Goal: Information Seeking & Learning: Understand process/instructions

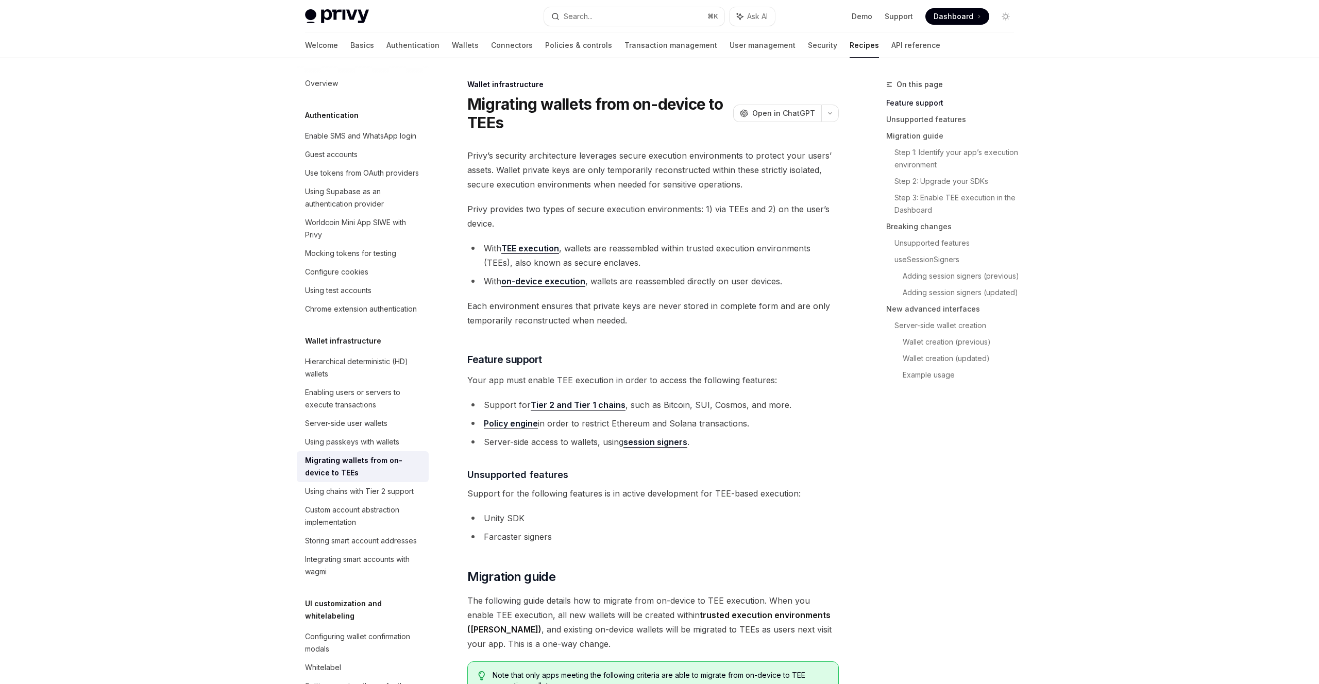
click at [562, 279] on link "on-device execution" at bounding box center [543, 281] width 84 height 11
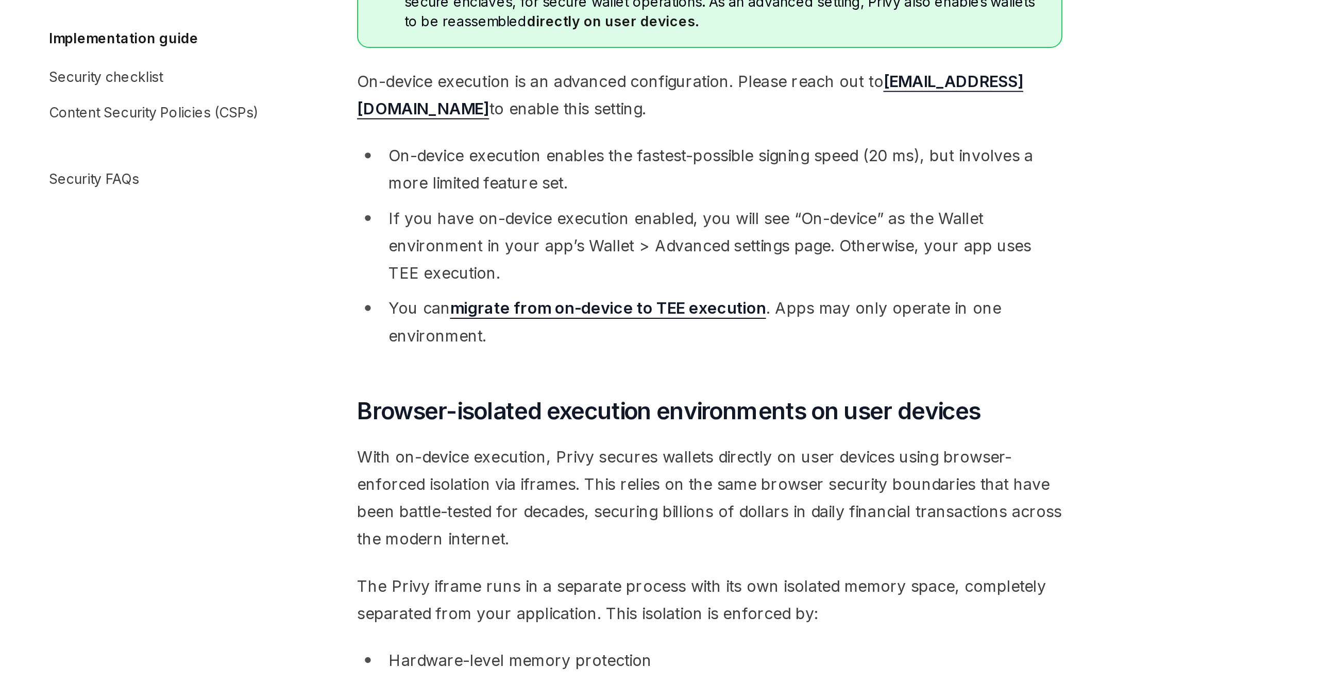
click at [490, 427] on ul "On-device execution enables the fastest-possible signing speed (20 ms), but inv…" at bounding box center [653, 403] width 372 height 109
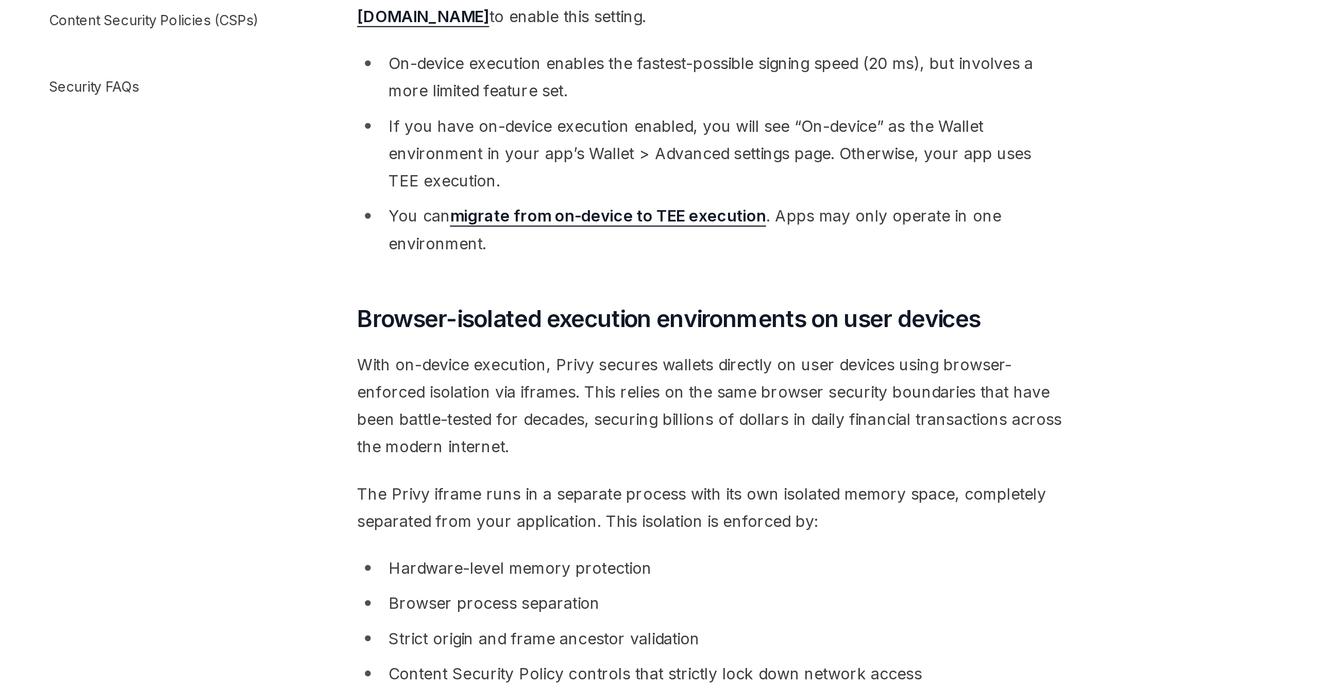
scroll to position [73, 0]
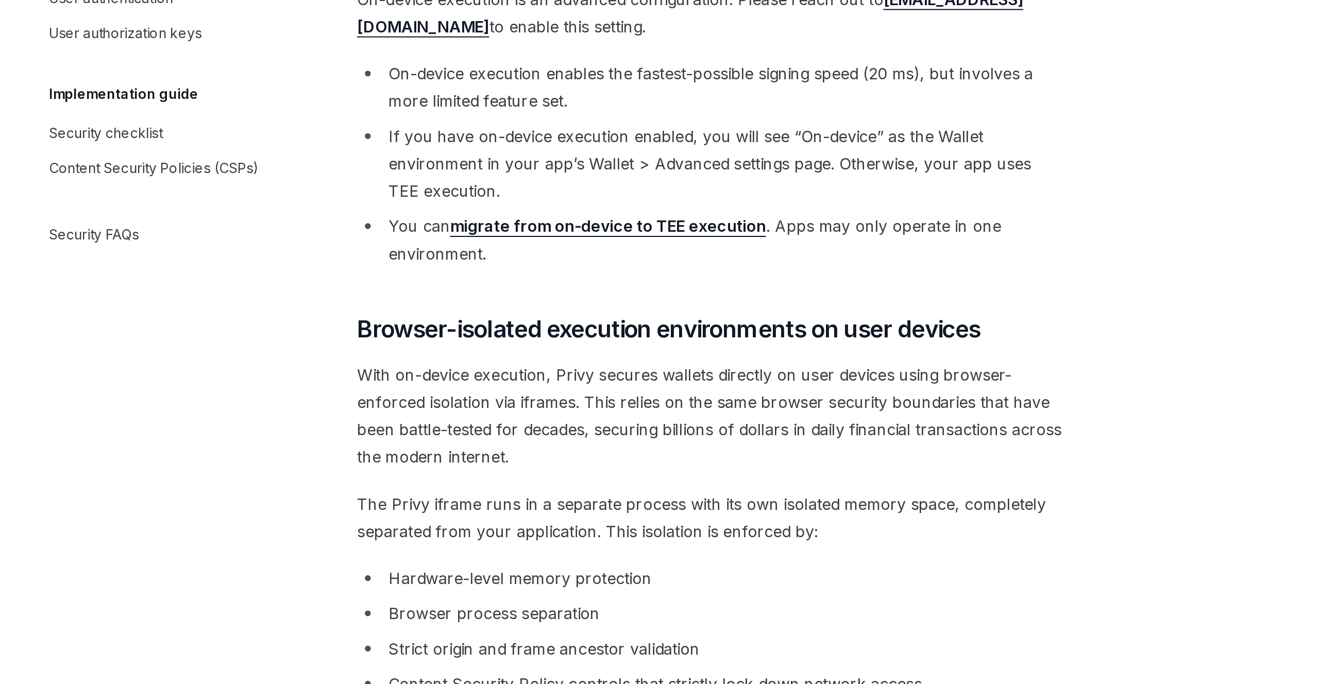
click at [556, 366] on link "migrate from on-device to TEE execution" at bounding box center [599, 364] width 166 height 11
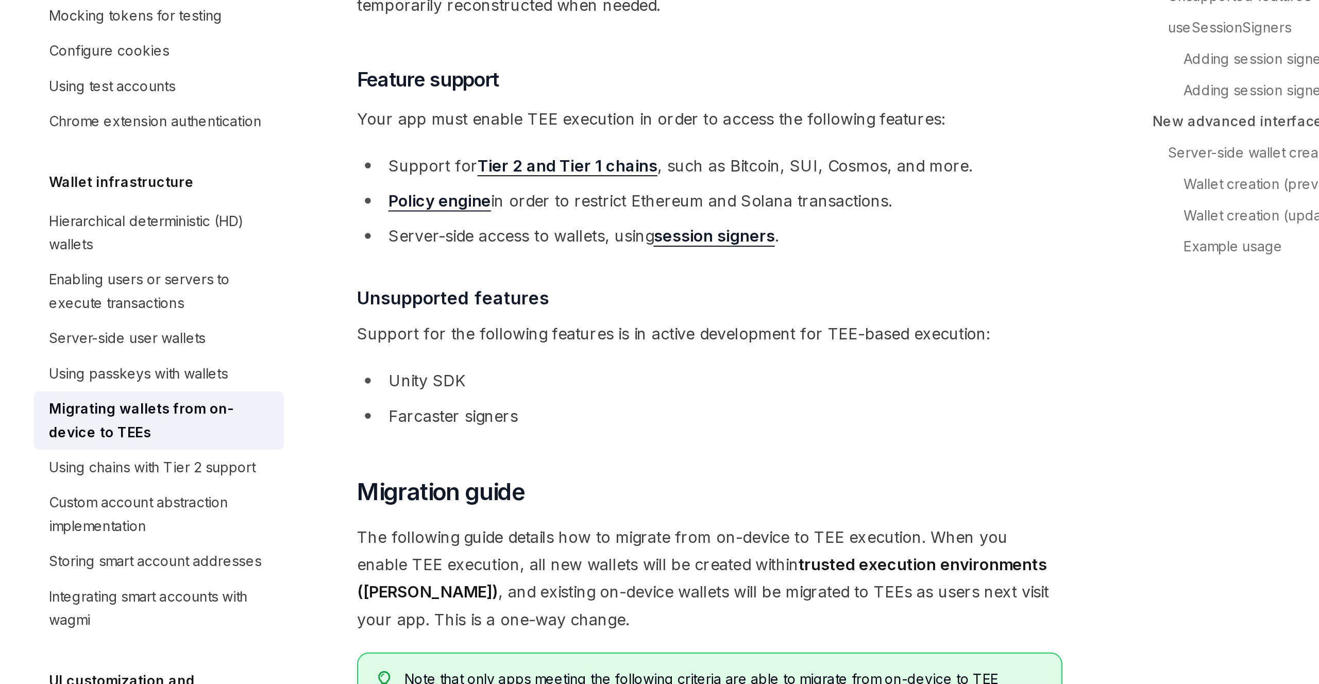
scroll to position [96, 0]
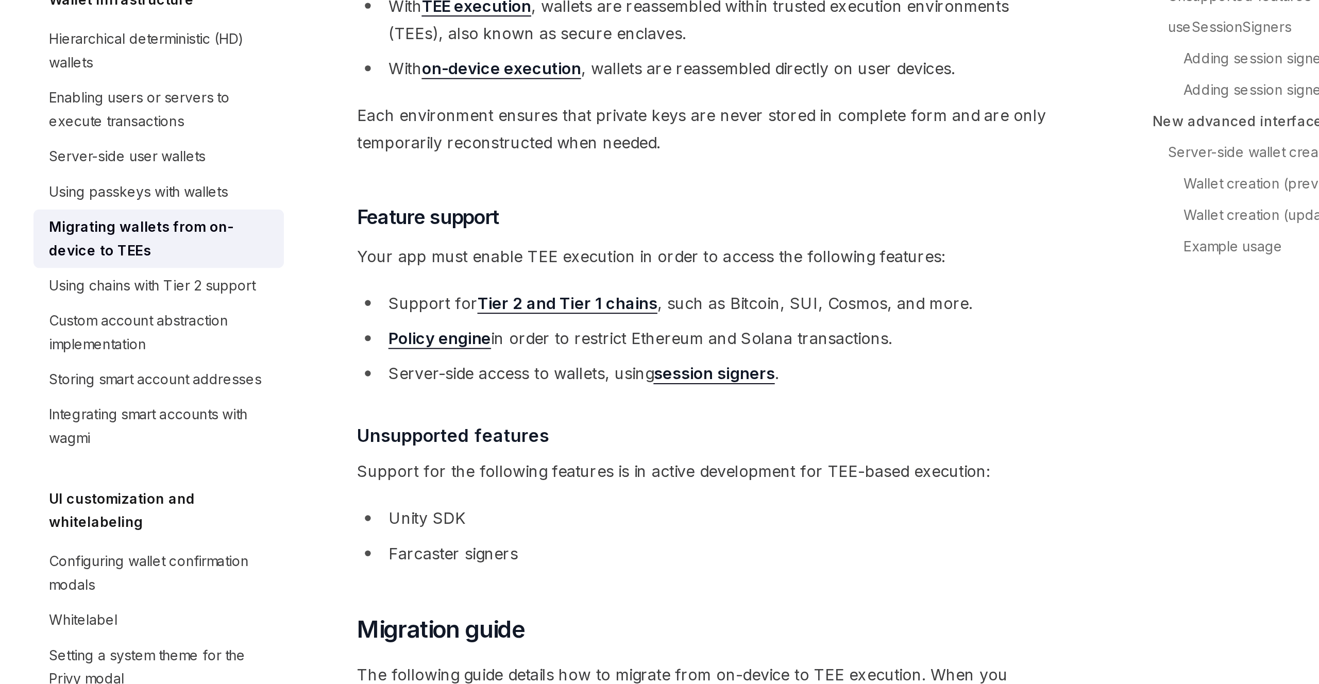
type textarea "*"
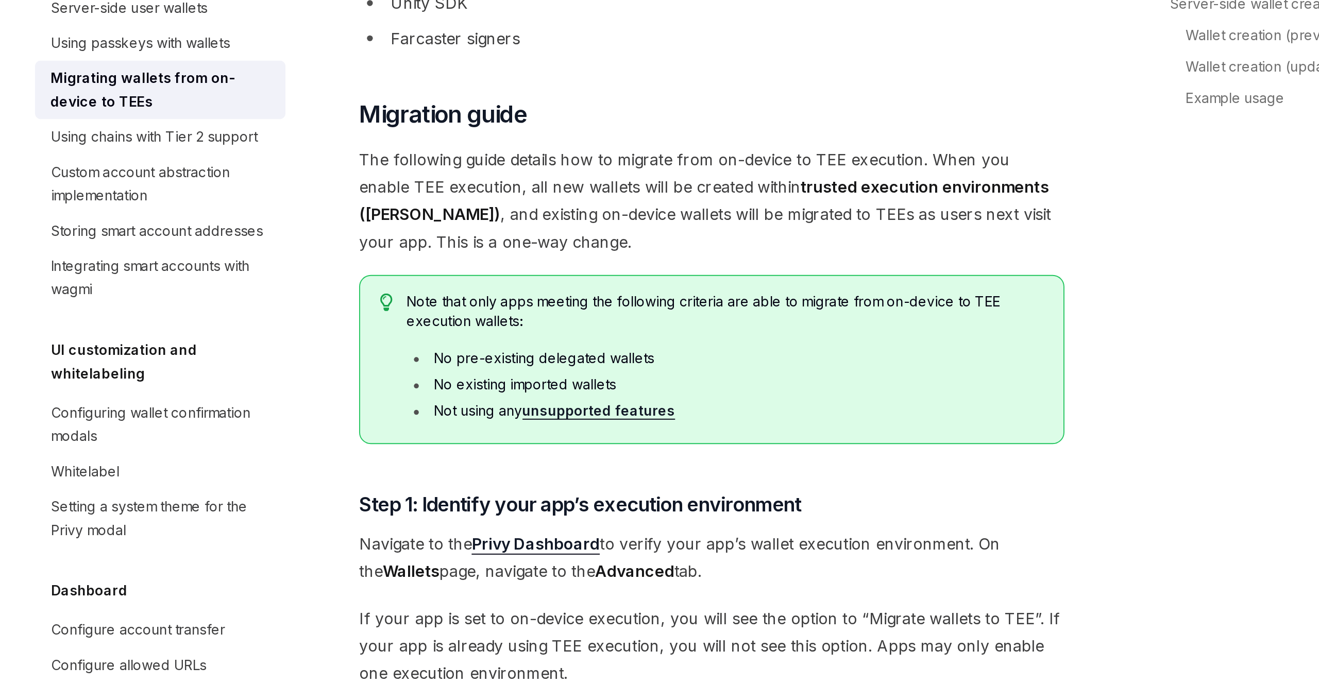
scroll to position [288, 0]
